Goal: Task Accomplishment & Management: Manage account settings

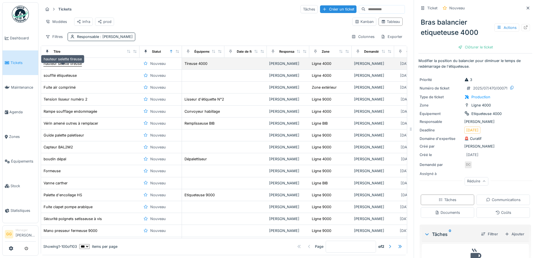
click at [76, 66] on div "hauteur selette tireuse" at bounding box center [63, 63] width 38 height 5
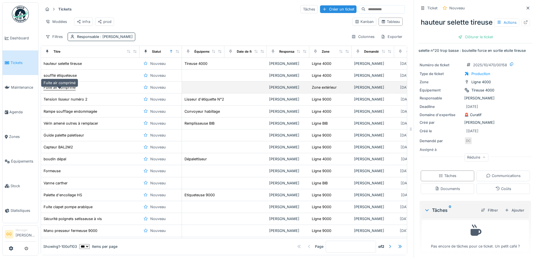
click at [66, 90] on div "Fuite air comprimé" at bounding box center [60, 87] width 32 height 5
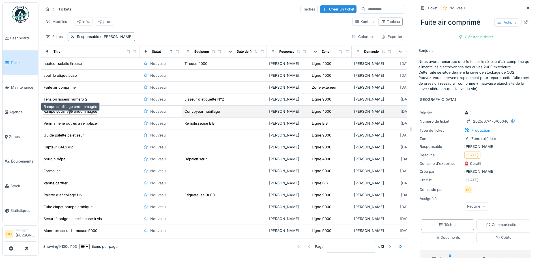
click at [76, 114] on div "Rampe soufflage endommagée" at bounding box center [70, 111] width 53 height 5
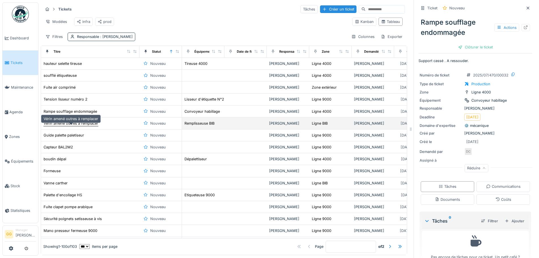
click at [63, 126] on div "Vérin amené outres à remplacer" at bounding box center [71, 122] width 55 height 5
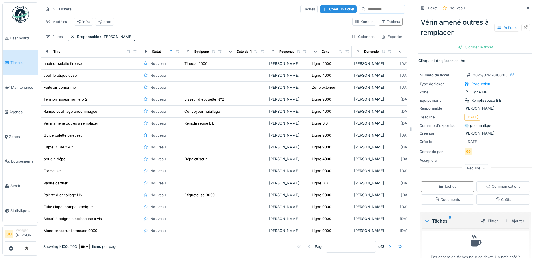
click at [517, 23] on div "Vérin amené outres à remplacer Actions" at bounding box center [475, 27] width 114 height 25
click at [523, 26] on icon at bounding box center [525, 27] width 5 height 4
click at [56, 173] on div "Formeuse" at bounding box center [52, 170] width 17 height 5
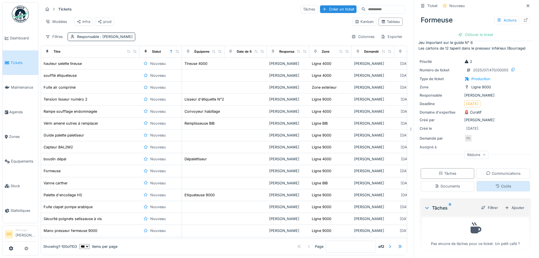
scroll to position [4, 0]
click at [496, 170] on div "Communications" at bounding box center [503, 172] width 34 height 5
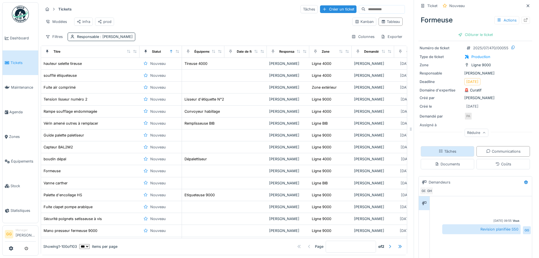
click at [450, 149] on div "Tâches" at bounding box center [447, 150] width 18 height 5
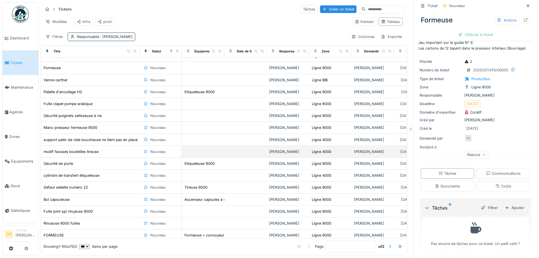
scroll to position [113, 0]
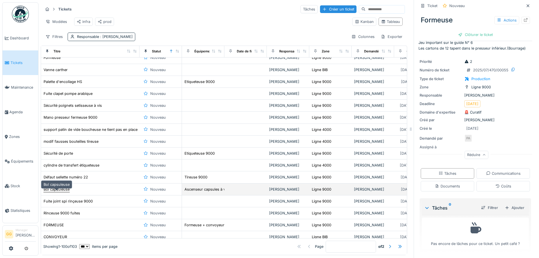
click at [59, 189] on div "Bol capsuleuse" at bounding box center [57, 188] width 26 height 5
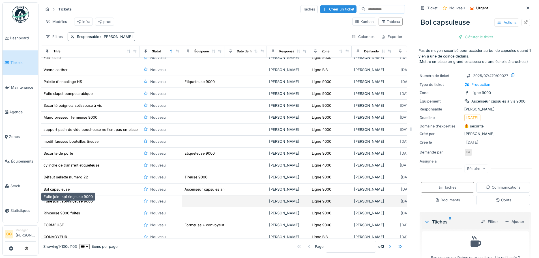
click at [77, 200] on div "Fuite joint spi rinçeuse 9000" at bounding box center [68, 200] width 49 height 5
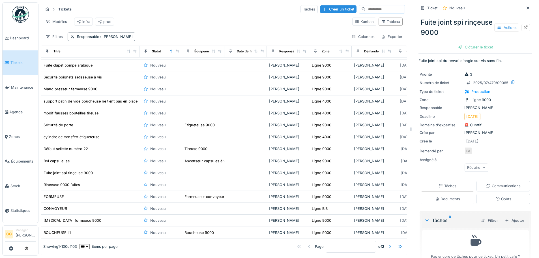
scroll to position [198, 0]
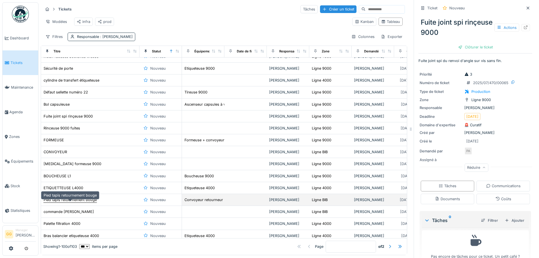
click at [70, 200] on div "Pied tapis retournement bouge" at bounding box center [70, 199] width 53 height 5
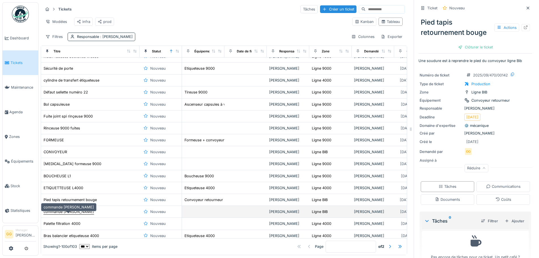
click at [74, 212] on div "commande [PERSON_NAME]" at bounding box center [69, 211] width 50 height 5
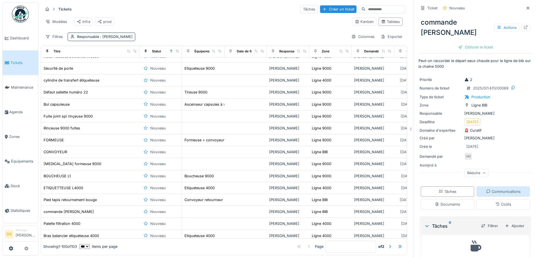
click at [494, 189] on div "Communications" at bounding box center [502, 191] width 53 height 10
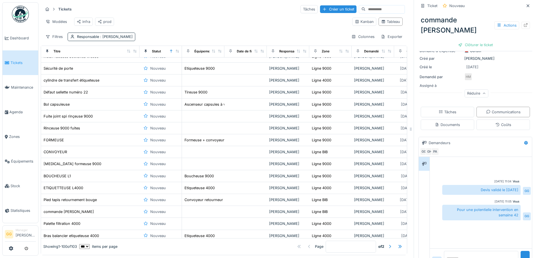
scroll to position [80, 0]
click at [450, 111] on div "Tâches" at bounding box center [447, 111] width 18 height 5
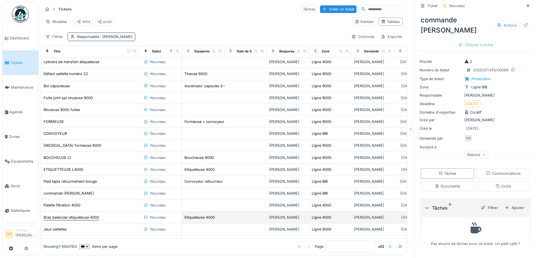
scroll to position [226, 0]
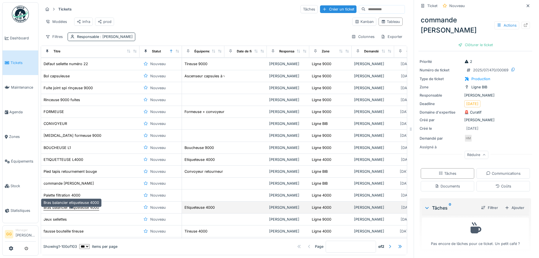
click at [81, 206] on div "Bras balancier etiqueteuse 4000" at bounding box center [71, 206] width 55 height 5
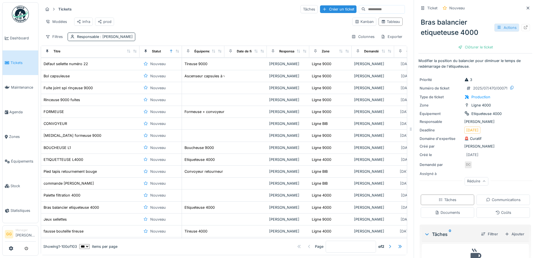
click at [494, 25] on div "Actions" at bounding box center [506, 27] width 25 height 8
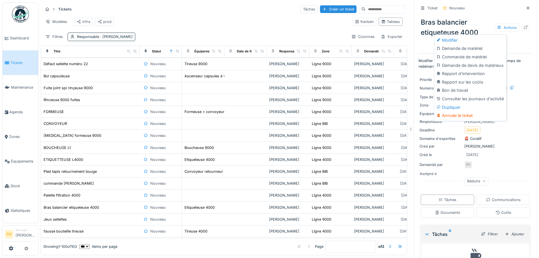
click at [456, 111] on div "Annuler le ticket" at bounding box center [470, 115] width 70 height 8
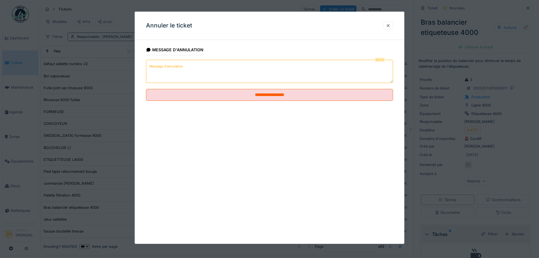
click at [211, 72] on textarea "Message d'annulation" at bounding box center [269, 71] width 247 height 23
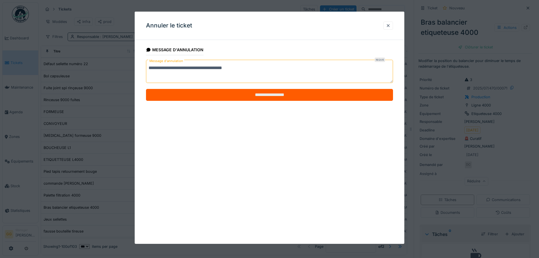
type textarea "**********"
click at [253, 95] on input "**********" at bounding box center [269, 95] width 247 height 12
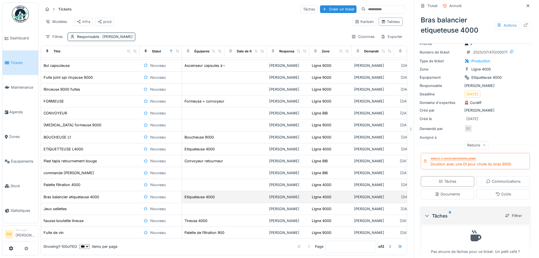
scroll to position [254, 0]
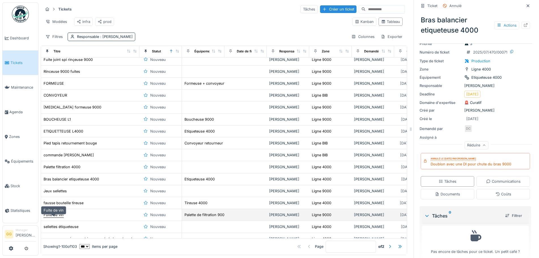
click at [58, 217] on div "Fuite de vin" at bounding box center [54, 214] width 20 height 5
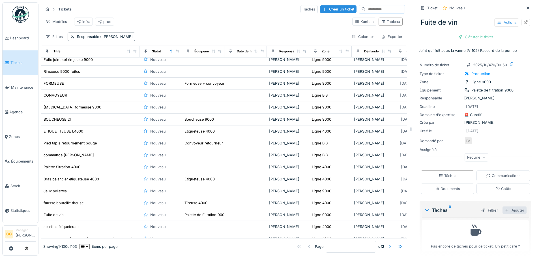
click at [503, 209] on div "Ajouter" at bounding box center [514, 210] width 24 height 8
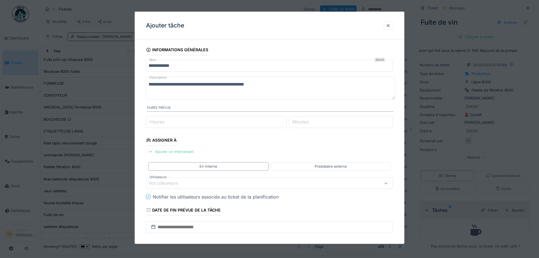
click at [176, 153] on div "Ajouter un intervenant" at bounding box center [171, 152] width 50 height 8
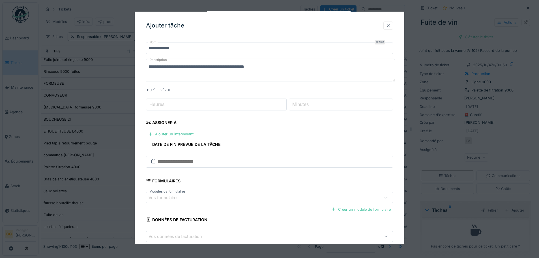
scroll to position [20, 0]
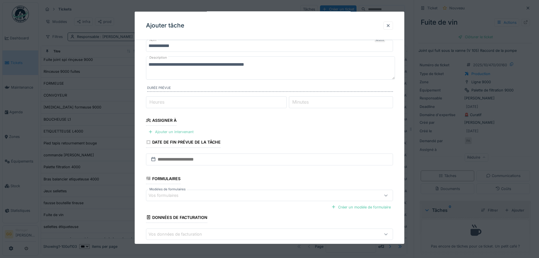
click at [164, 130] on div "Ajouter un intervenant" at bounding box center [171, 132] width 50 height 8
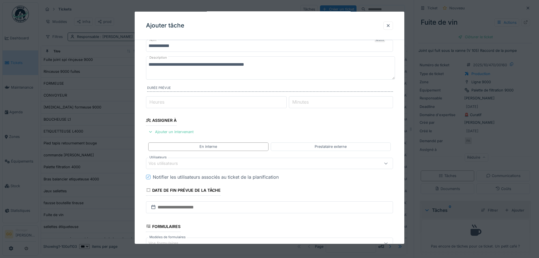
click at [206, 161] on div "Vos utilisateurs" at bounding box center [254, 163] width 213 height 6
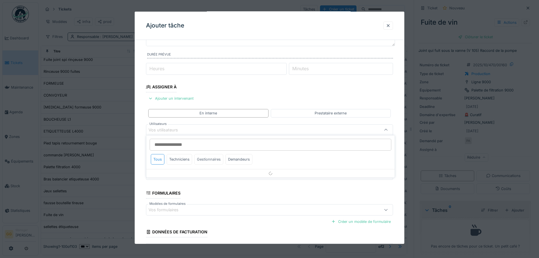
scroll to position [55, 0]
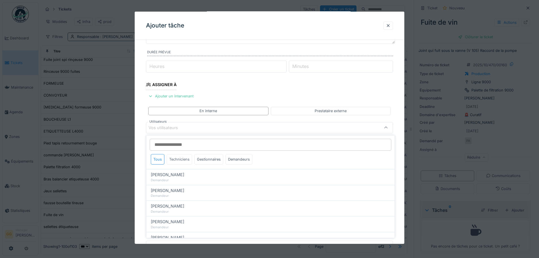
click at [187, 157] on div "Techniciens" at bounding box center [179, 159] width 25 height 10
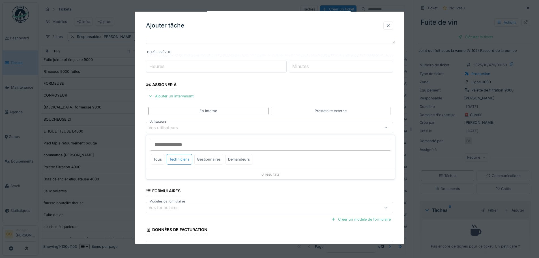
click at [214, 157] on div "Gestionnaires" at bounding box center [208, 159] width 29 height 10
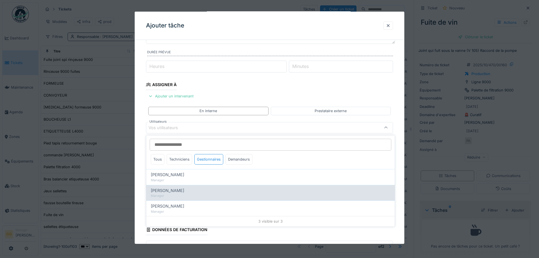
click at [174, 190] on span "[PERSON_NAME]" at bounding box center [167, 190] width 33 height 6
type input "*****"
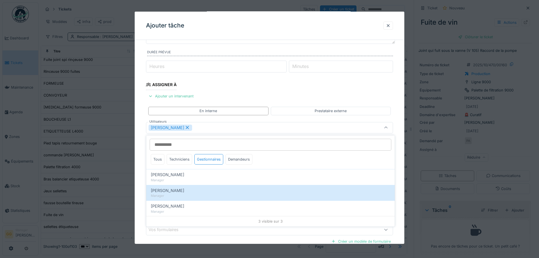
click at [266, 88] on fieldset "**********" at bounding box center [269, 142] width 247 height 306
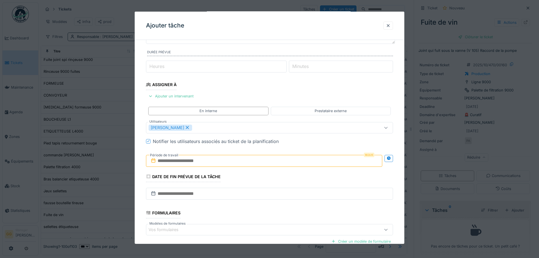
click at [201, 160] on input "text" at bounding box center [264, 161] width 236 height 12
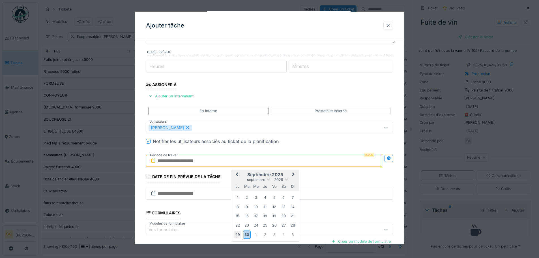
click at [237, 234] on div "29" at bounding box center [238, 234] width 8 height 8
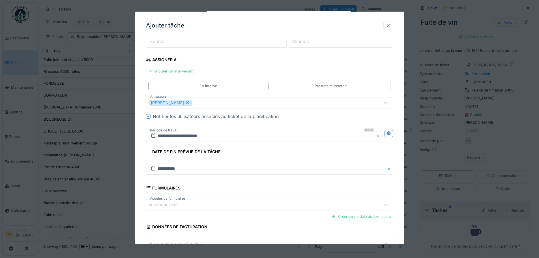
scroll to position [118, 0]
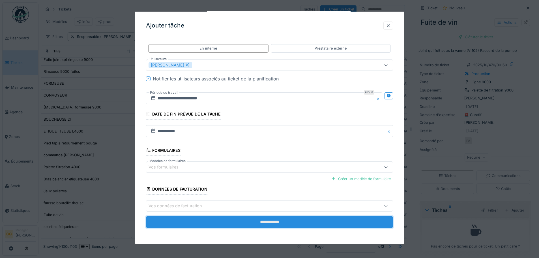
click at [271, 220] on input "**********" at bounding box center [269, 222] width 247 height 12
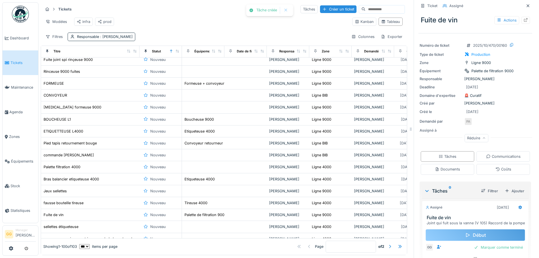
scroll to position [41, 0]
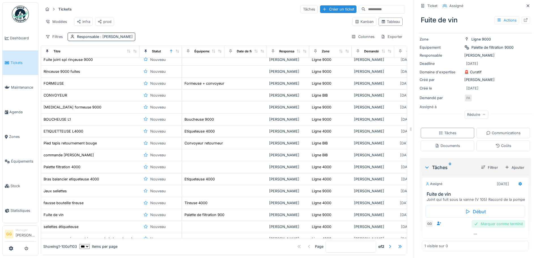
click at [479, 223] on div "Marquer comme terminé" at bounding box center [497, 224] width 53 height 8
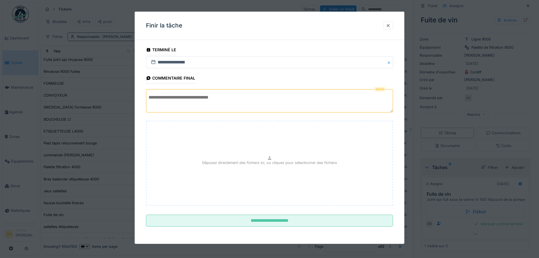
click at [191, 96] on textarea at bounding box center [269, 100] width 247 height 23
type textarea "**********"
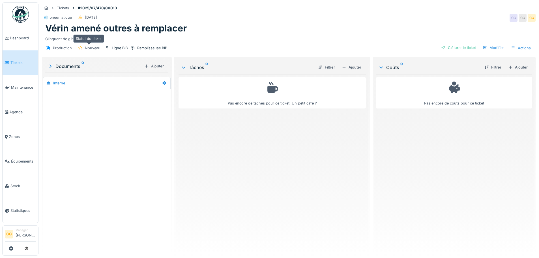
click at [83, 46] on div "Nouveau" at bounding box center [89, 47] width 26 height 7
click at [513, 47] on div "Actions" at bounding box center [520, 48] width 25 height 8
click at [487, 46] on div "Modifier" at bounding box center [493, 48] width 26 height 8
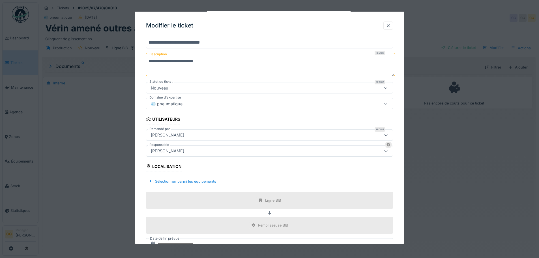
click at [178, 91] on div "Nouveau" at bounding box center [269, 87] width 247 height 11
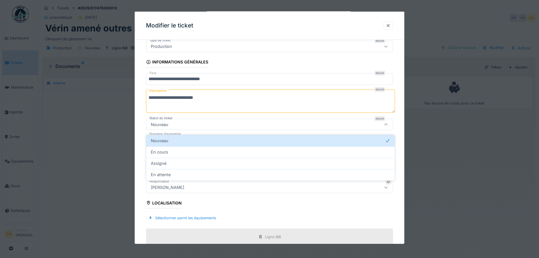
scroll to position [17, 0]
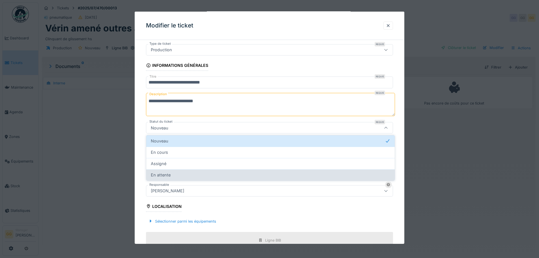
click at [179, 175] on div "En attente" at bounding box center [270, 175] width 239 height 6
type input "*******"
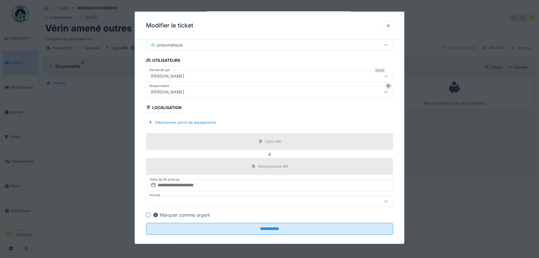
scroll to position [122, 0]
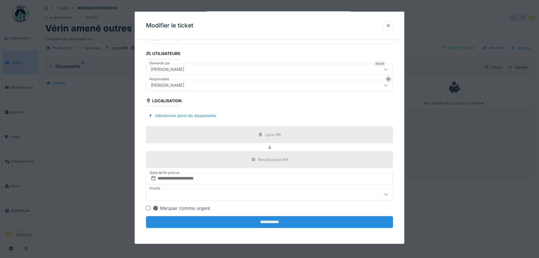
click at [272, 216] on input "**********" at bounding box center [269, 222] width 247 height 12
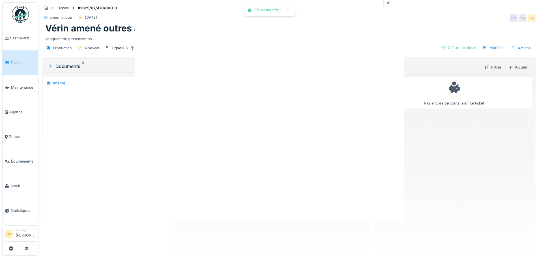
scroll to position [0, 0]
